Goal: Information Seeking & Learning: Learn about a topic

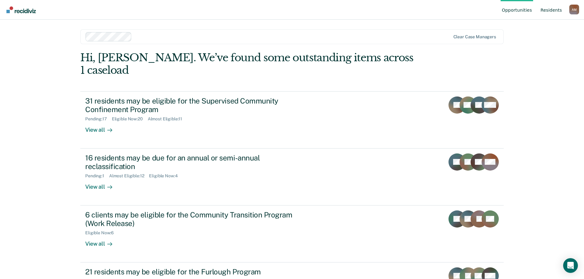
click at [561, 11] on link "Resident s" at bounding box center [551, 10] width 24 height 20
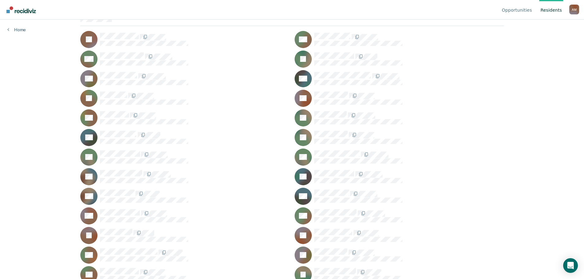
scroll to position [61, 0]
